Goal: Obtain resource: Download file/media

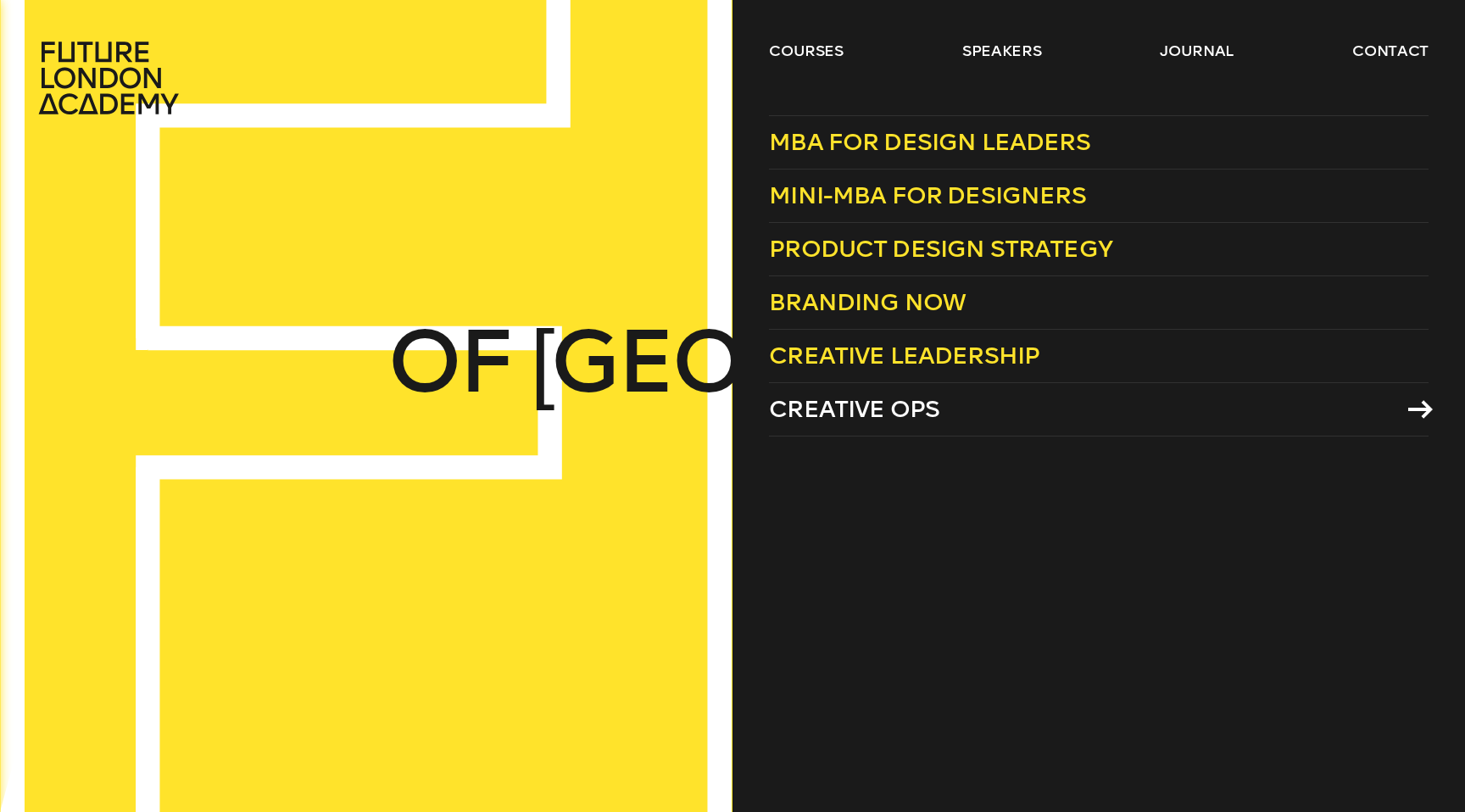
click at [855, 410] on span "Creative Ops" at bounding box center [854, 409] width 171 height 28
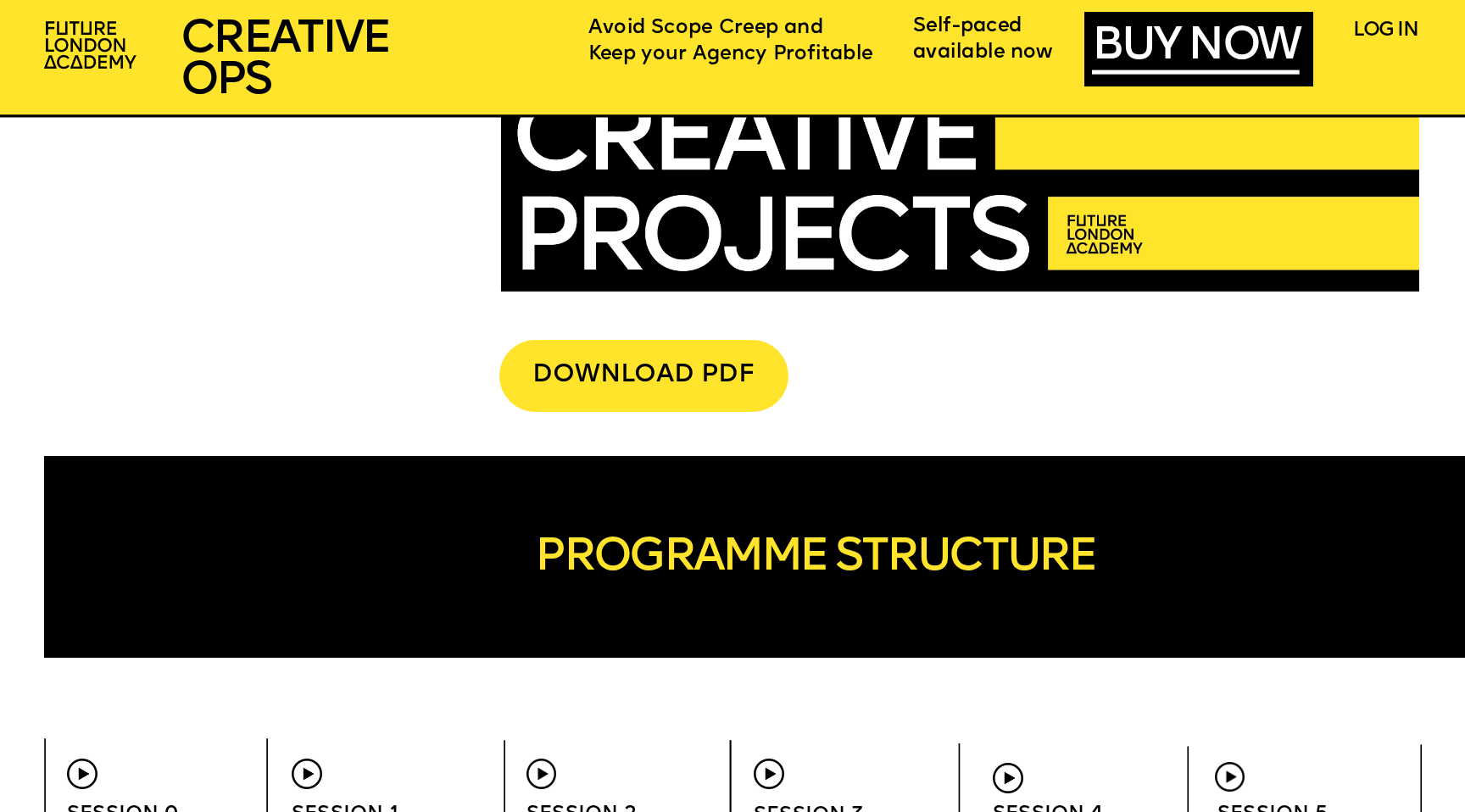
scroll to position [5240, 0]
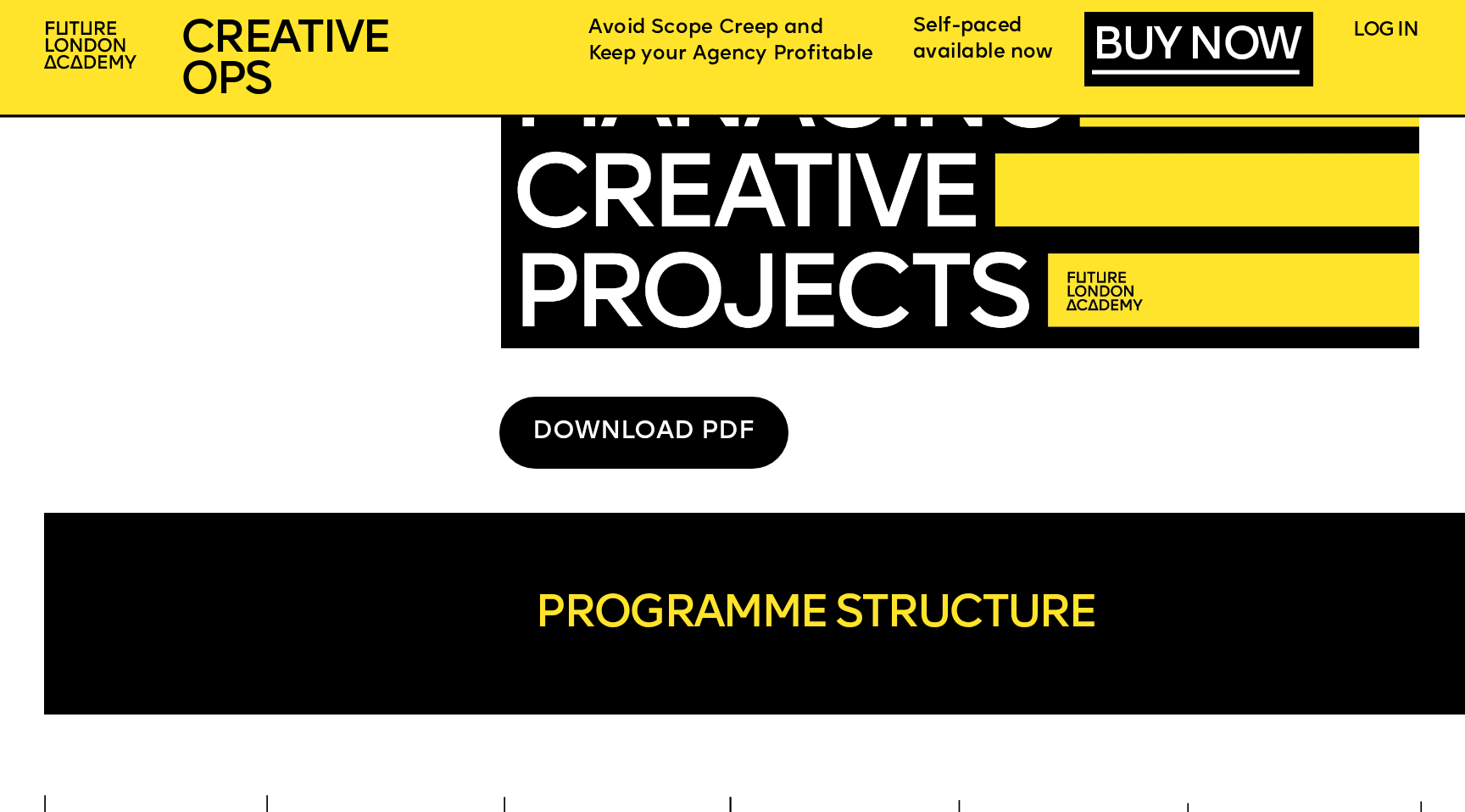
click at [620, 442] on div "DOWNLOAD PDF" at bounding box center [644, 432] width 289 height 71
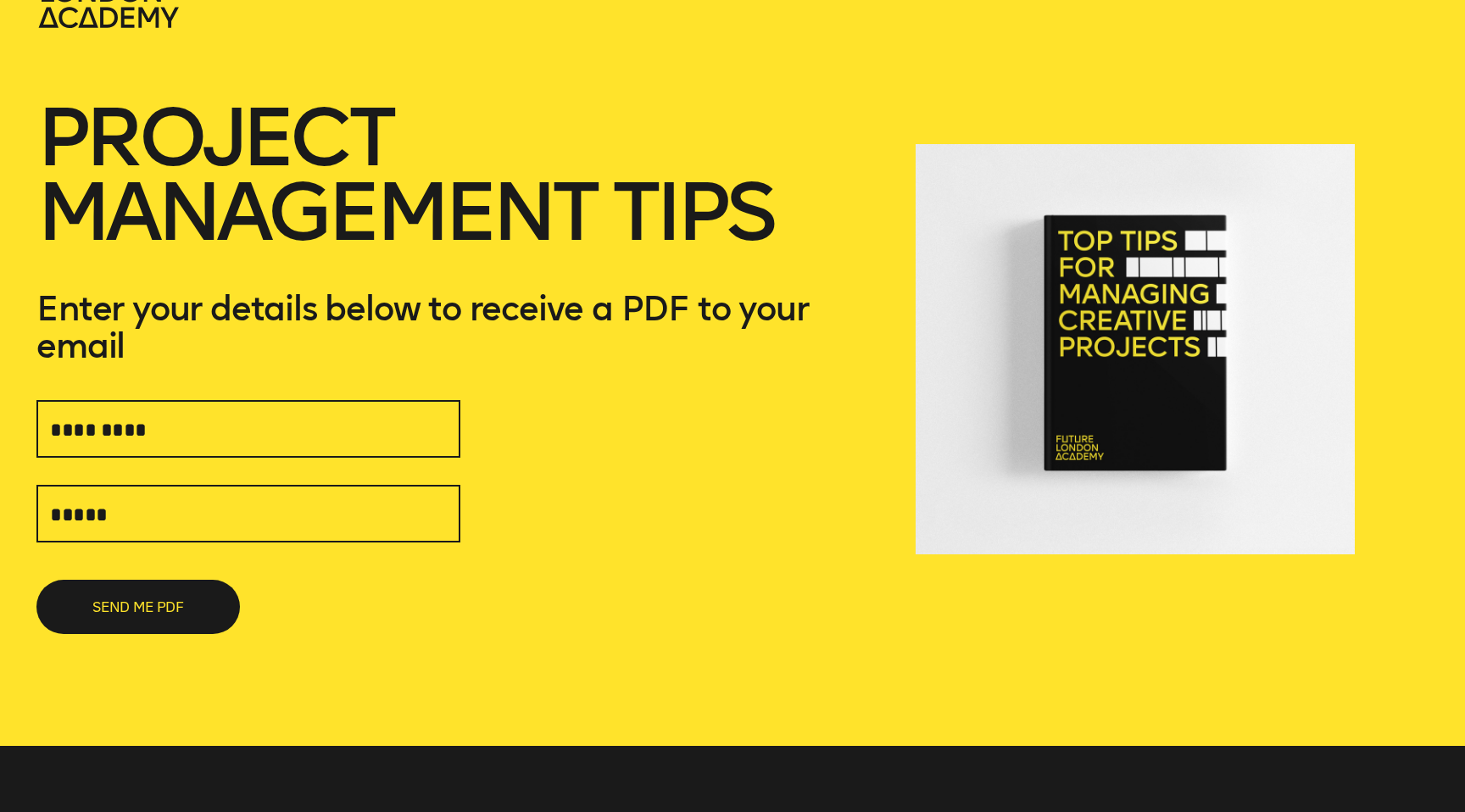
scroll to position [86, 0]
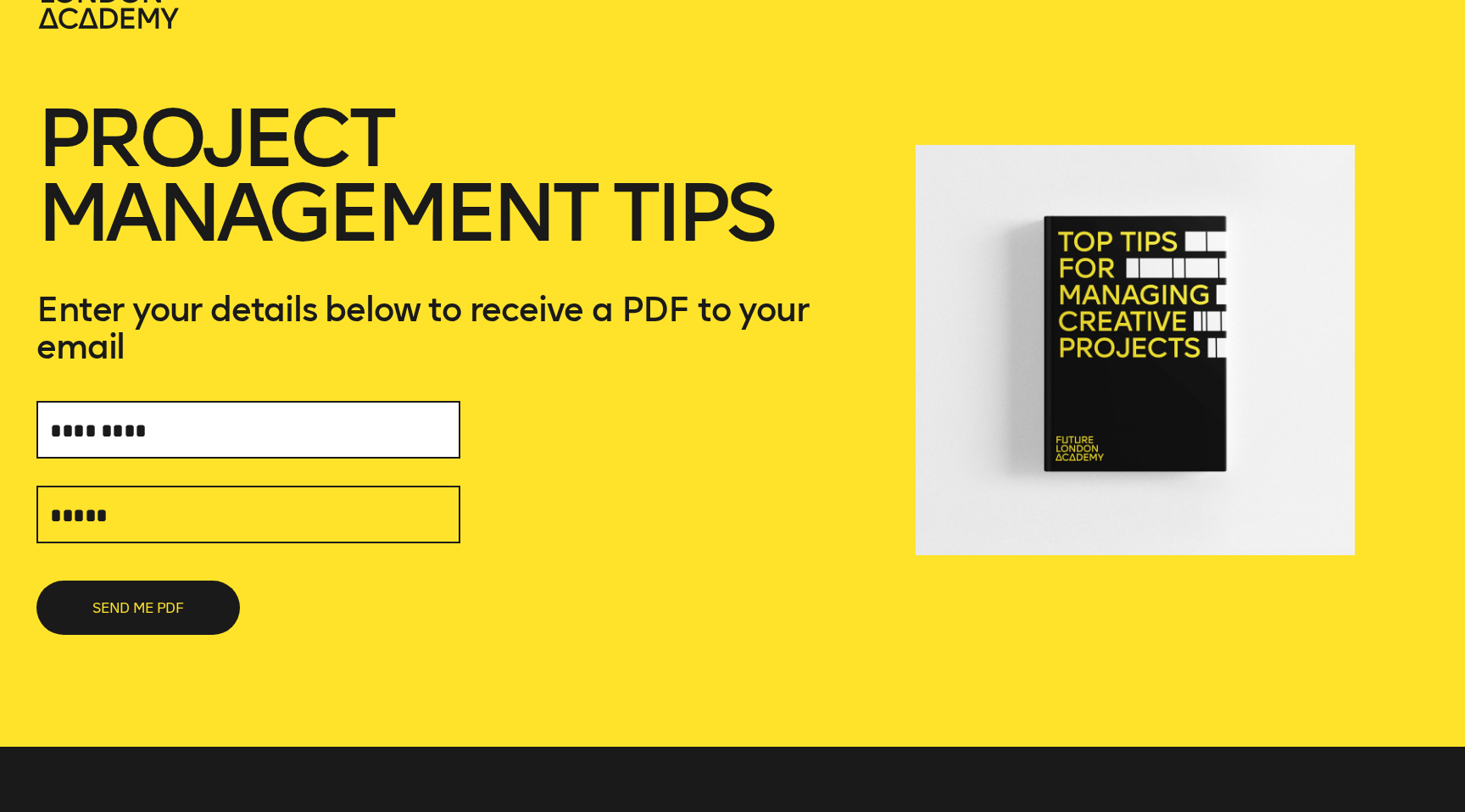
click at [345, 433] on input "text" at bounding box center [248, 429] width 424 height 58
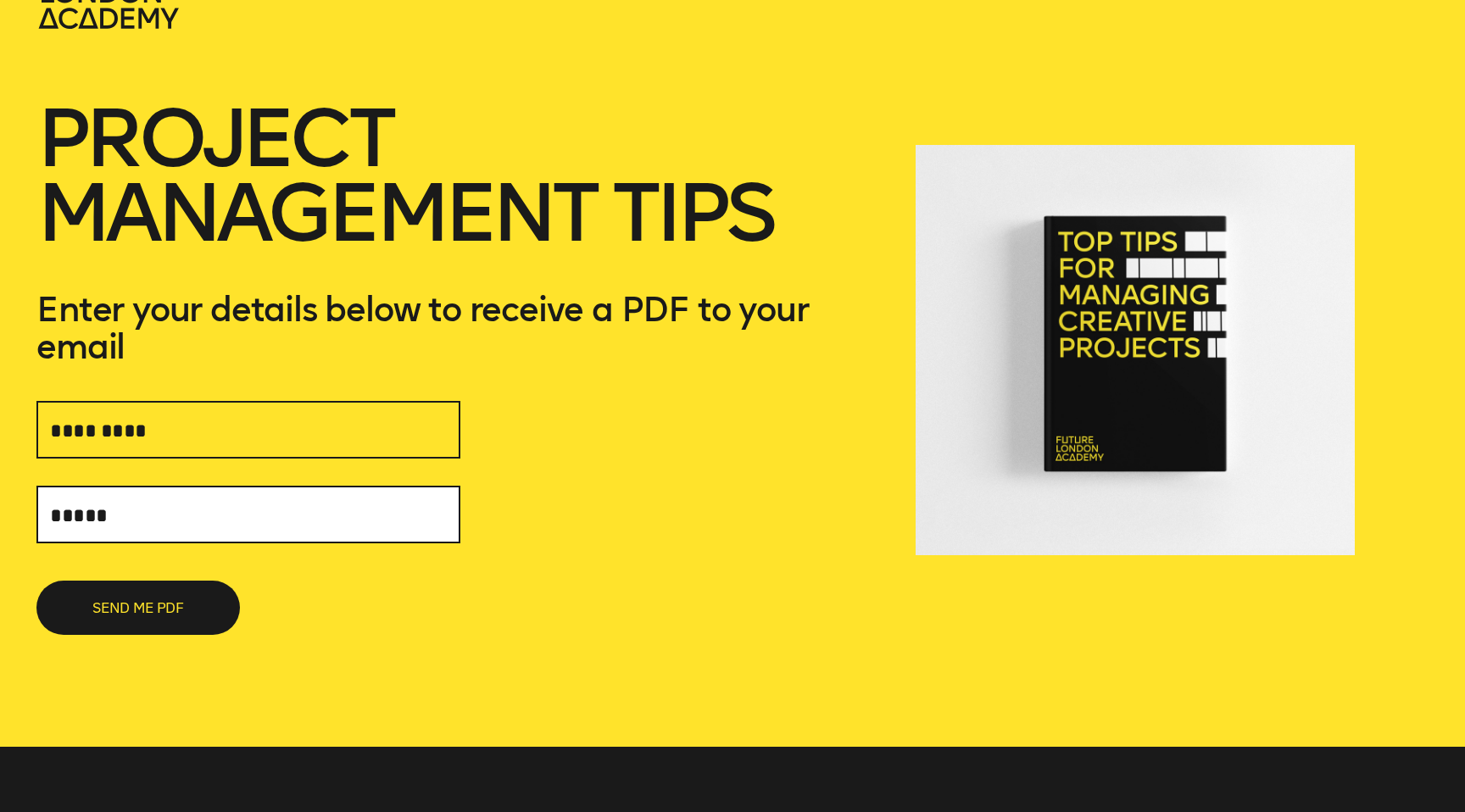
click at [315, 514] on input "text" at bounding box center [248, 514] width 424 height 58
type input "**********"
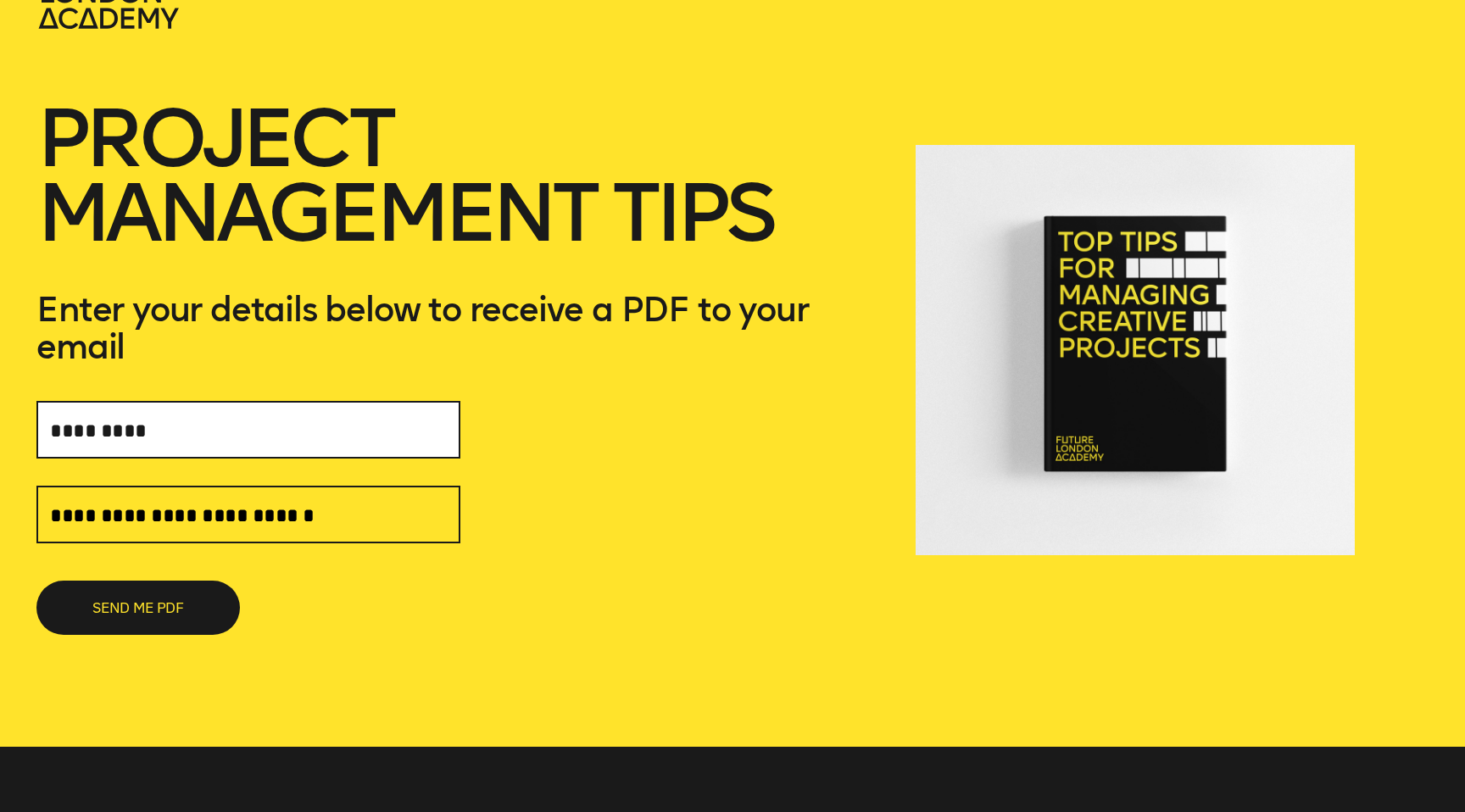
click at [282, 434] on input "text" at bounding box center [248, 429] width 424 height 58
type input "**********"
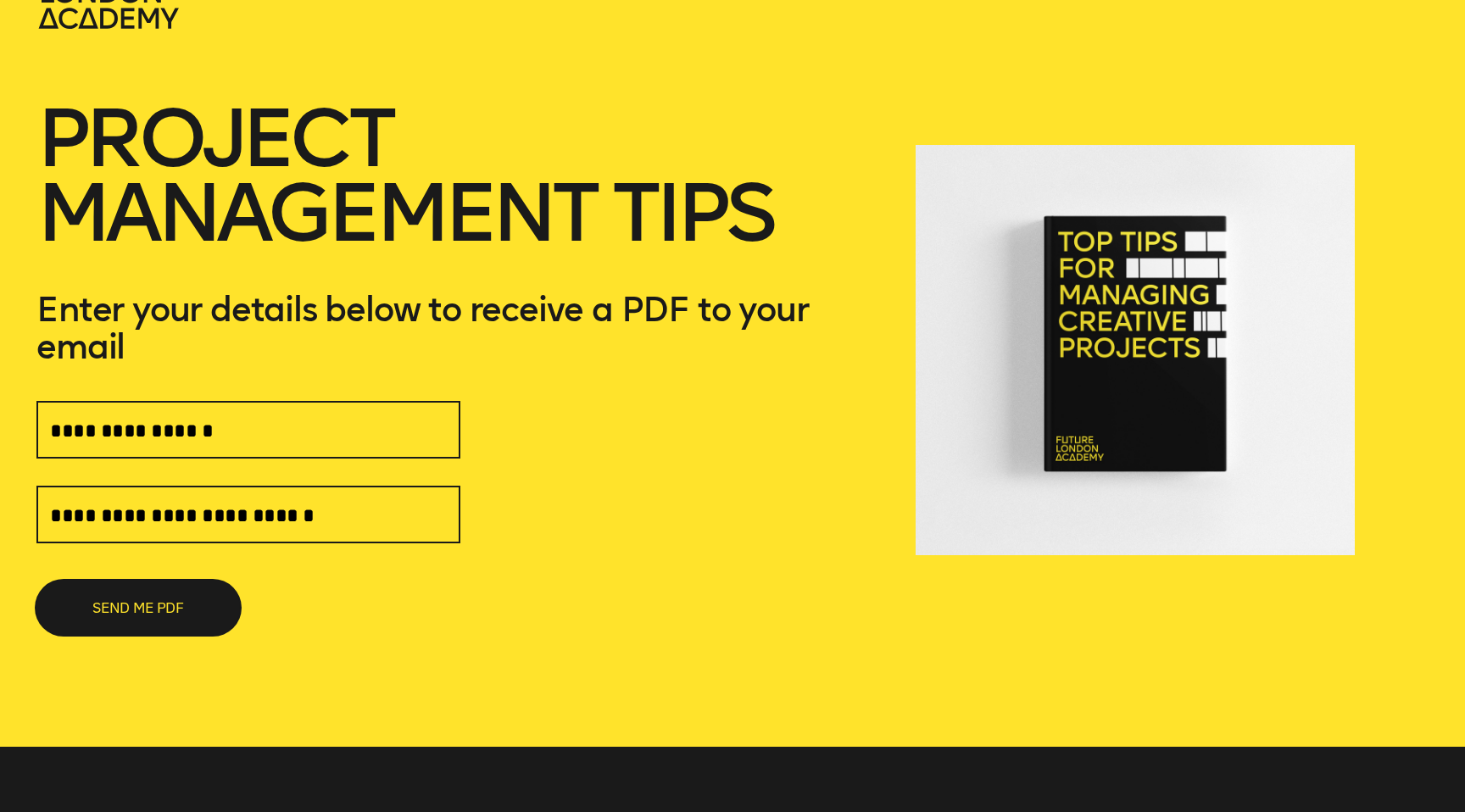
click at [125, 619] on button "SEND ME PDF" at bounding box center [138, 608] width 203 height 55
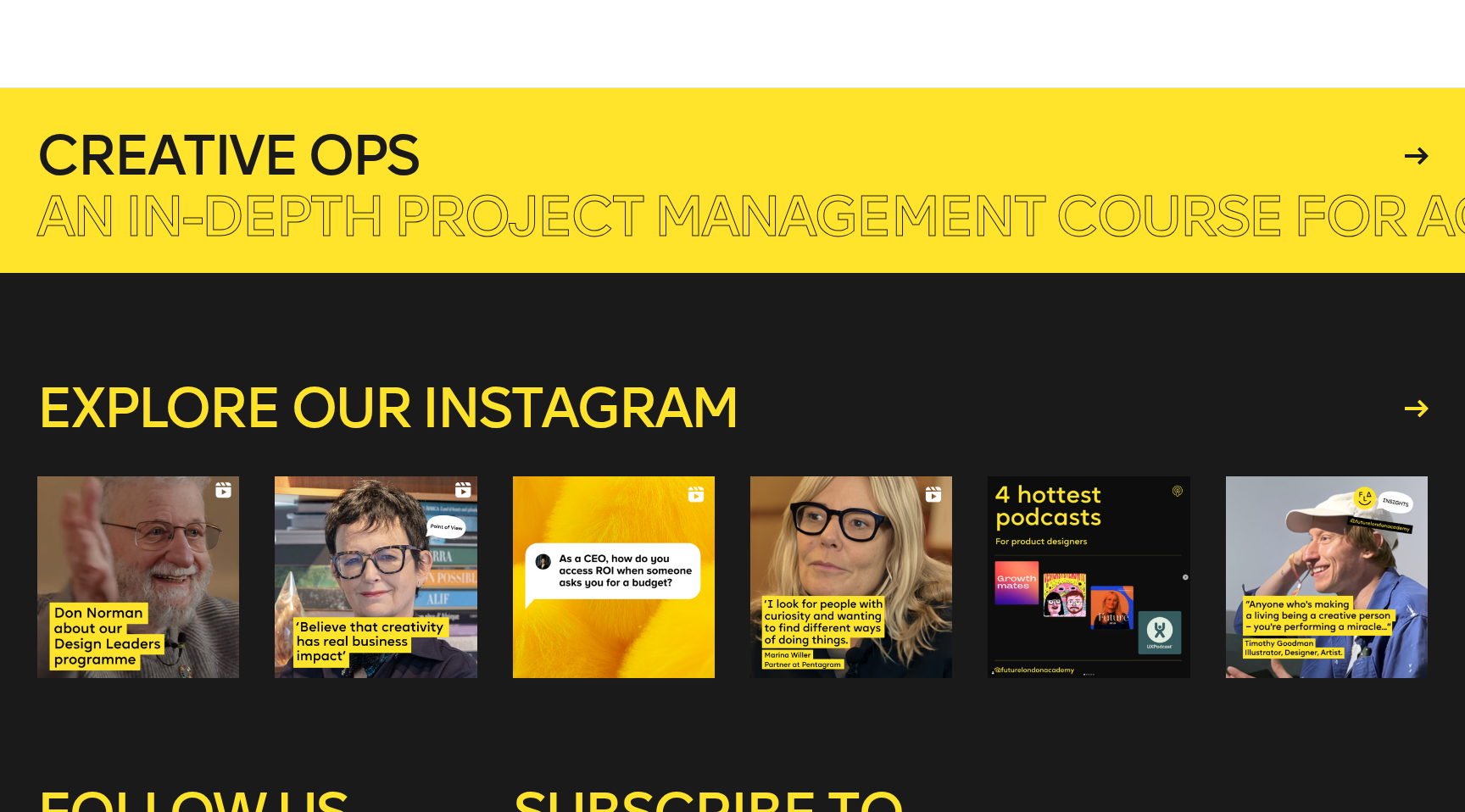
scroll to position [726, 0]
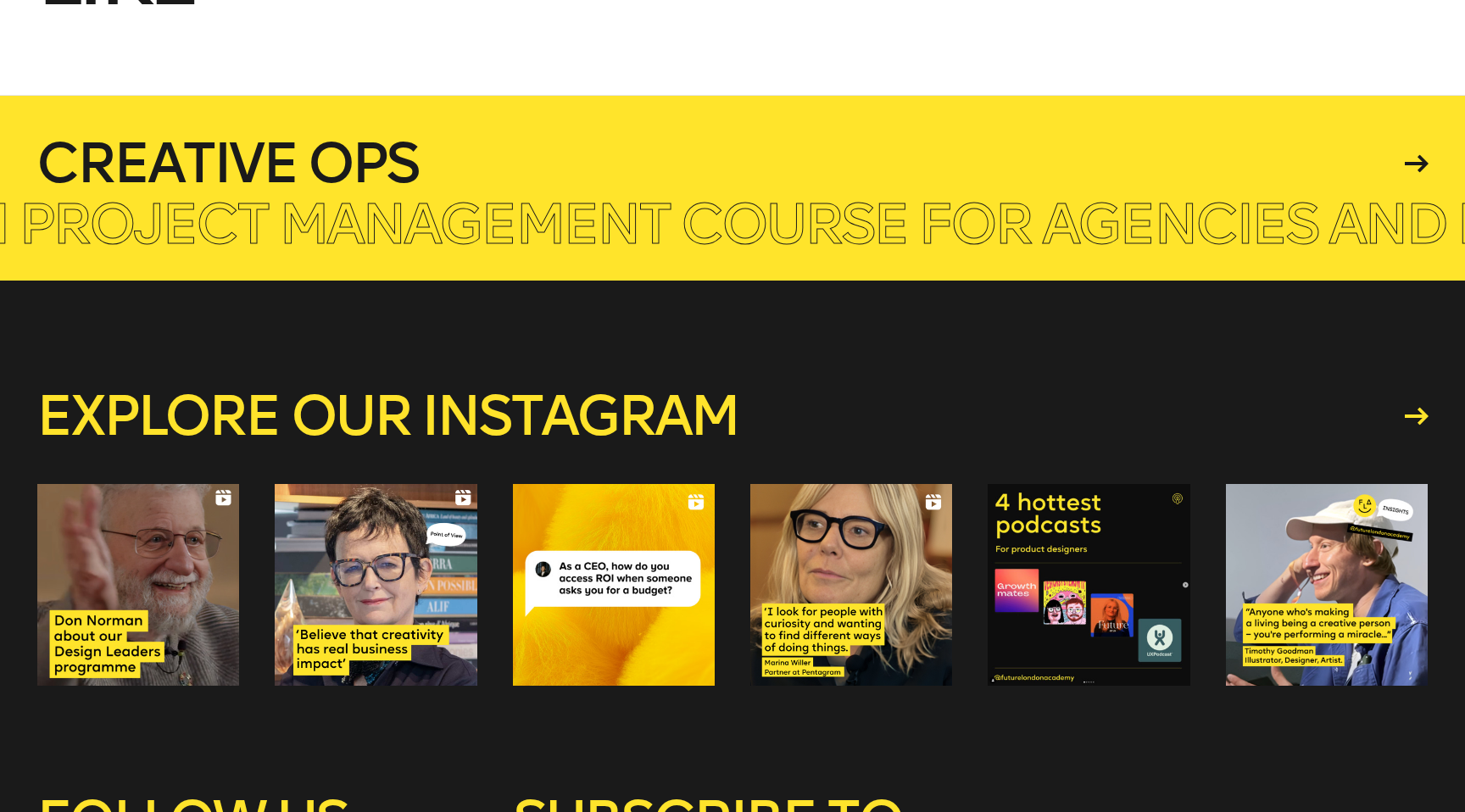
click at [294, 189] on h4 "Creative Ops" at bounding box center [717, 164] width 1363 height 55
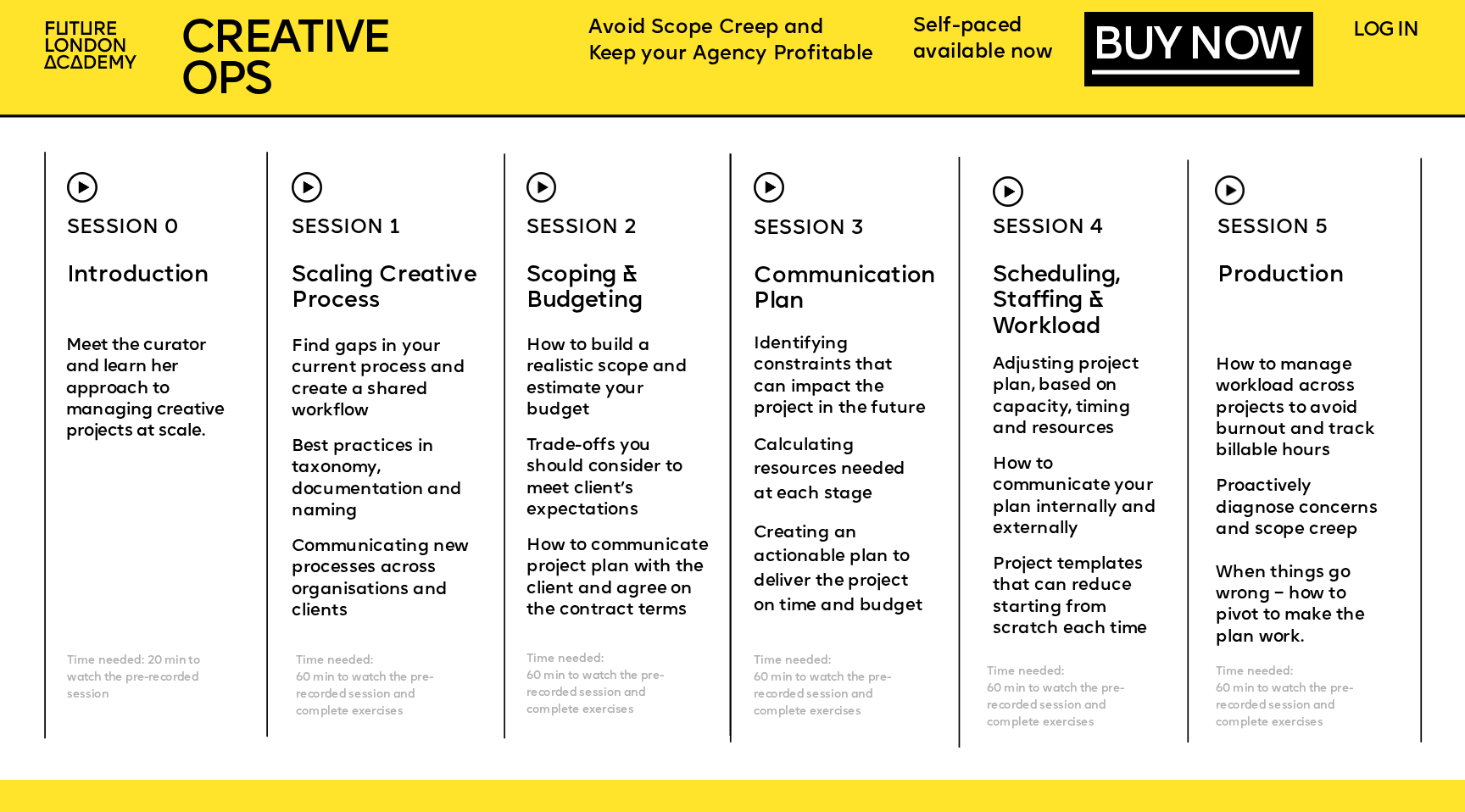
scroll to position [5883, 0]
click at [542, 188] on img at bounding box center [541, 186] width 29 height 29
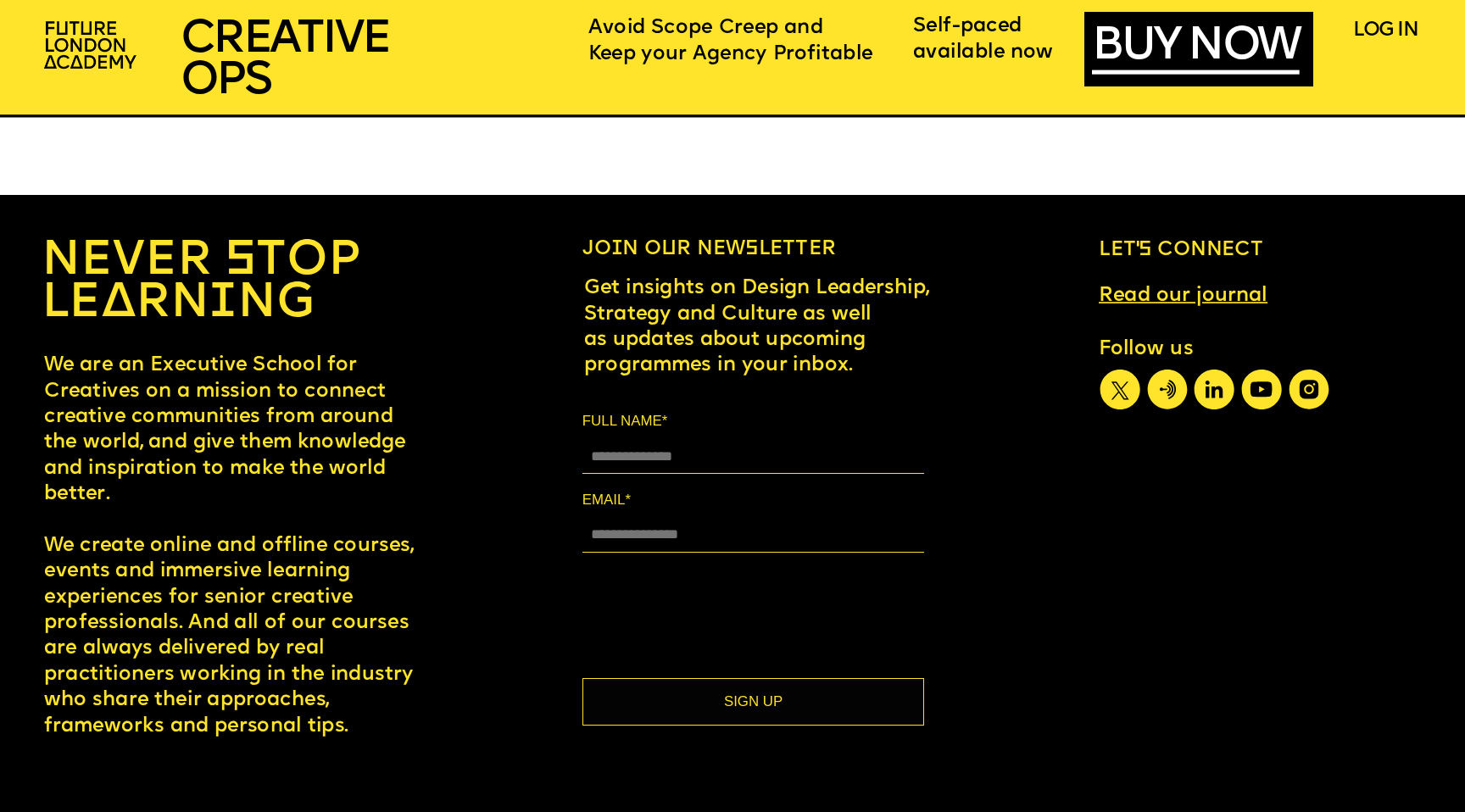
scroll to position [12091, 0]
